Goal: Task Accomplishment & Management: Use online tool/utility

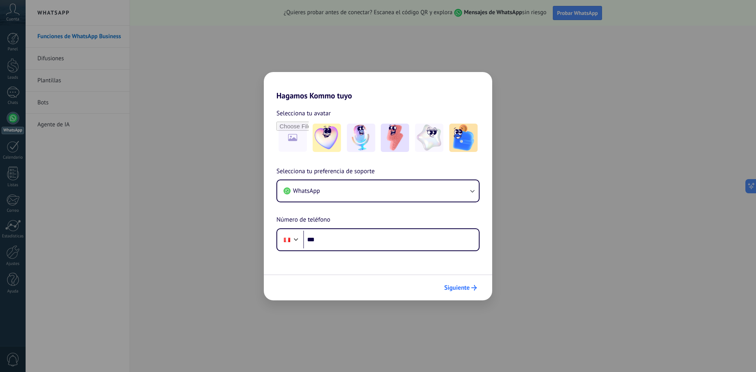
click at [461, 290] on span "Siguiente" at bounding box center [457, 288] width 26 height 6
click at [358, 238] on input "***" at bounding box center [391, 240] width 176 height 18
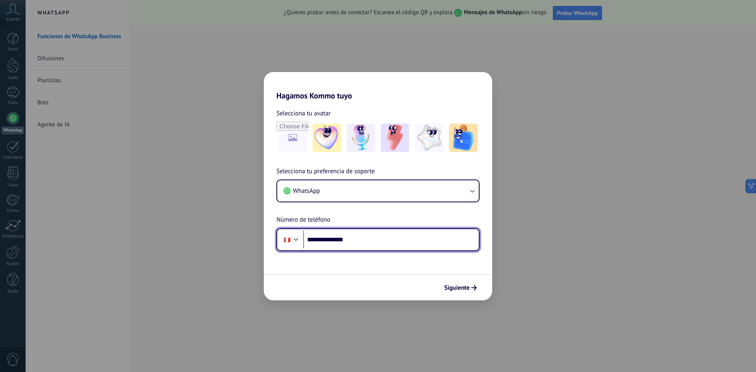
type input "**********"
click at [460, 292] on button "Siguiente" at bounding box center [460, 287] width 40 height 13
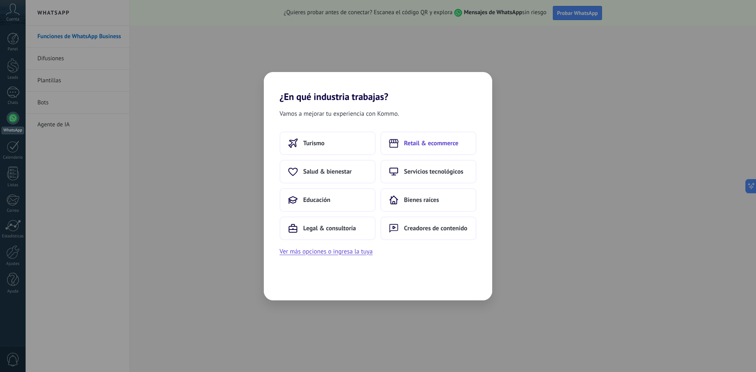
click at [421, 137] on button "Retail & ecommerce" at bounding box center [428, 143] width 96 height 24
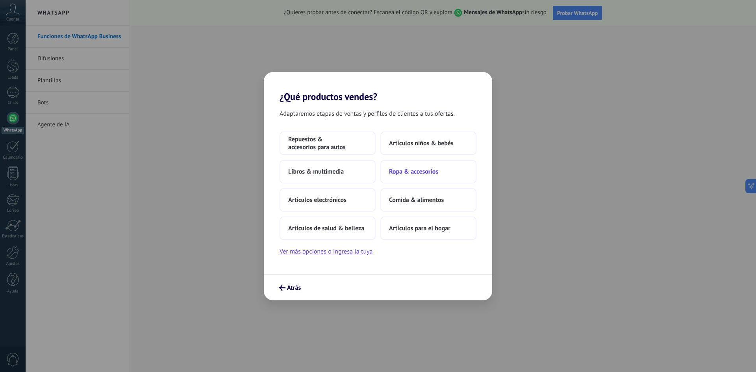
click at [456, 174] on button "Ropa & accesorios" at bounding box center [428, 172] width 96 height 24
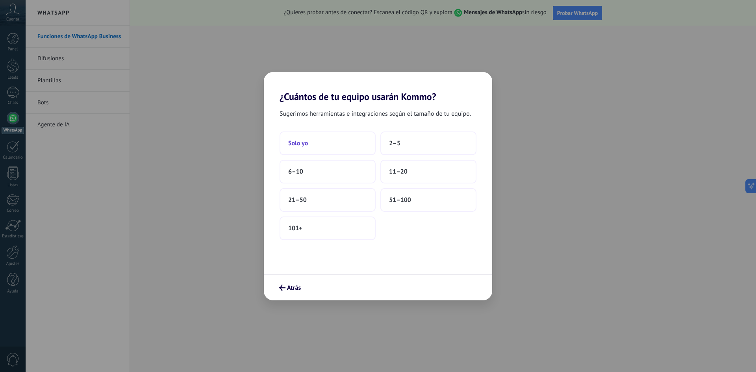
click at [334, 147] on button "Solo yo" at bounding box center [327, 143] width 96 height 24
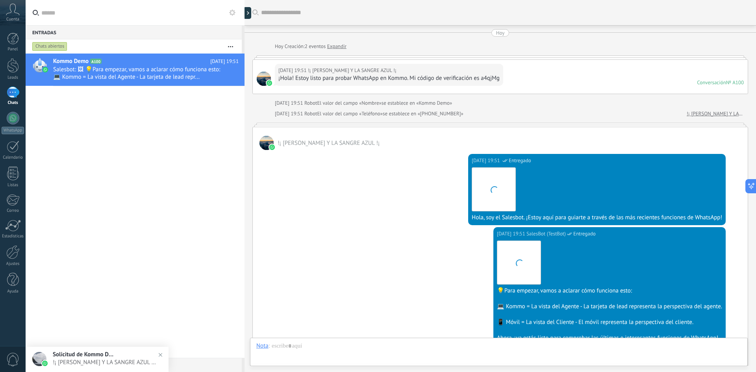
scroll to position [150, 0]
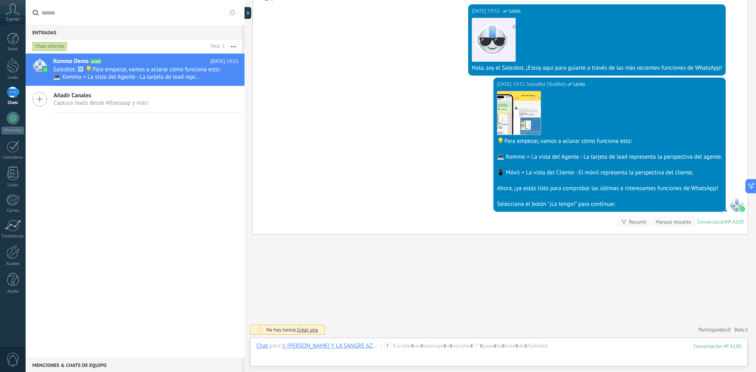
click at [11, 19] on span "Cuenta" at bounding box center [12, 19] width 13 height 5
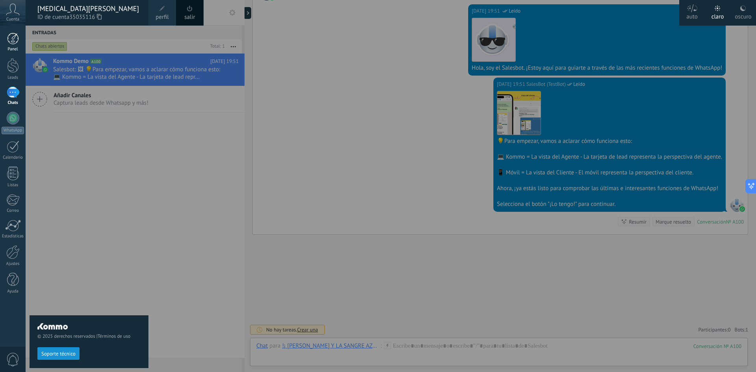
click at [9, 36] on div at bounding box center [13, 39] width 12 height 12
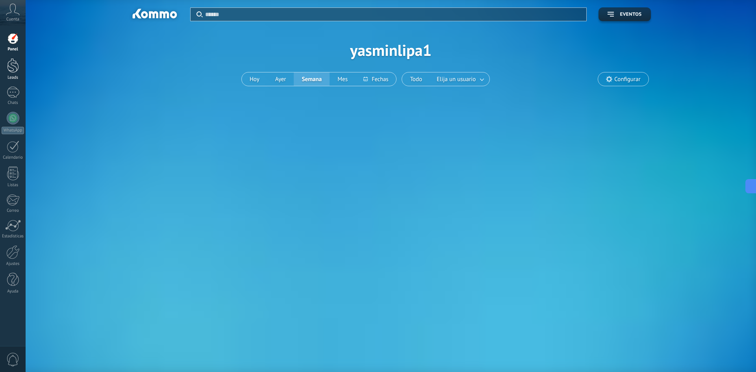
click at [10, 60] on div at bounding box center [13, 65] width 12 height 15
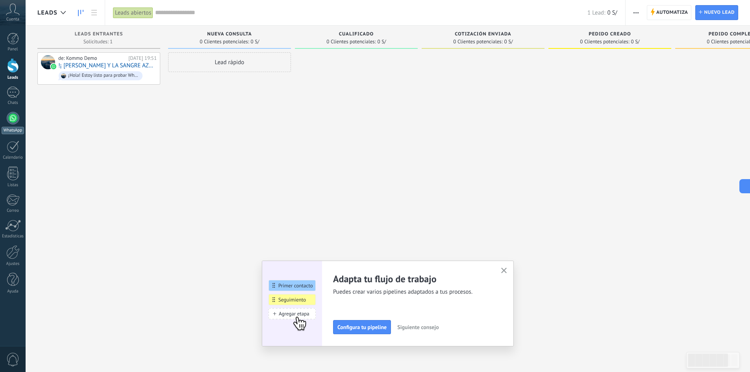
click at [11, 129] on div "WhatsApp" at bounding box center [13, 130] width 22 height 7
